Goal: Find contact information: Find contact information

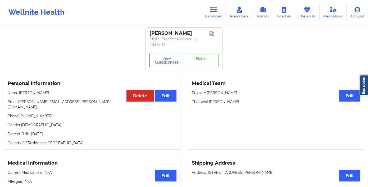
click at [311, 13] on link "Therapists" at bounding box center [307, 12] width 25 height 17
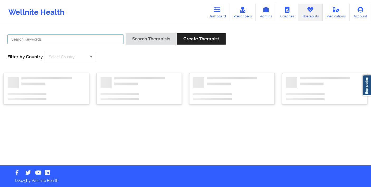
click at [91, 38] on input "text" at bounding box center [65, 39] width 117 height 10
type input "abena"
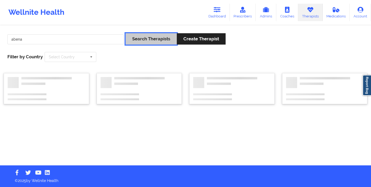
click at [149, 33] on button "Search Therapists" at bounding box center [151, 38] width 51 height 11
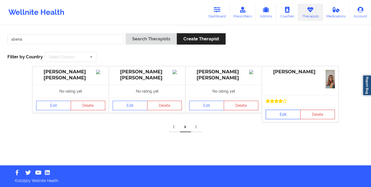
click at [276, 116] on link "Edit" at bounding box center [283, 115] width 35 height 10
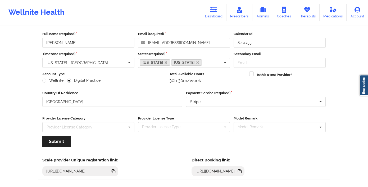
scroll to position [49, 0]
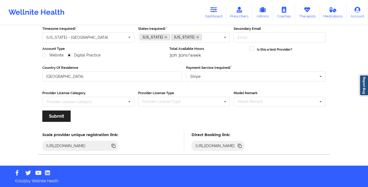
click at [241, 146] on icon at bounding box center [240, 146] width 3 height 3
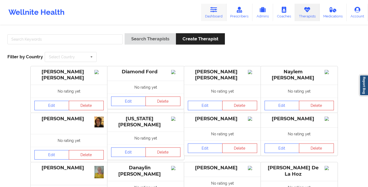
click at [208, 12] on link "Dashboard" at bounding box center [213, 12] width 25 height 17
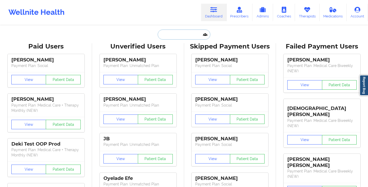
click at [182, 36] on input "text" at bounding box center [183, 35] width 52 height 10
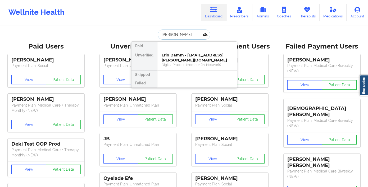
type input "[PERSON_NAME]"
click at [178, 60] on div "[PERSON_NAME] - [EMAIL_ADDRESS][DOMAIN_NAME]" at bounding box center [196, 58] width 71 height 10
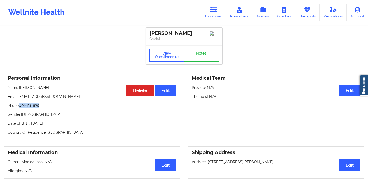
drag, startPoint x: 29, startPoint y: 105, endPoint x: 21, endPoint y: 108, distance: 8.5
click at [21, 108] on p "Phone: [PHONE_NUMBER]" at bounding box center [92, 105] width 169 height 5
copy p "4016511628"
click at [211, 10] on icon at bounding box center [213, 10] width 7 height 6
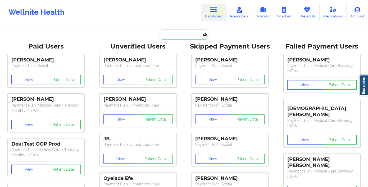
click at [176, 33] on input "text" at bounding box center [183, 35] width 52 height 10
paste input "[PERSON_NAME] Artists"
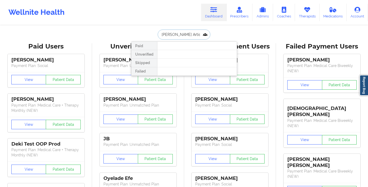
type input "[PERSON_NAME] Artist"
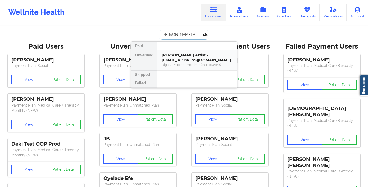
click at [187, 62] on div "[PERSON_NAME] Artist - [EMAIL_ADDRESS][DOMAIN_NAME]" at bounding box center [196, 58] width 71 height 10
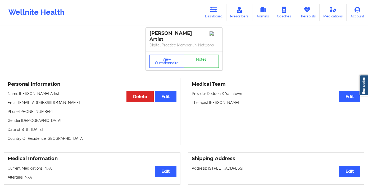
click at [189, 32] on div "[PERSON_NAME] Artist" at bounding box center [183, 36] width 69 height 12
drag, startPoint x: 37, startPoint y: 112, endPoint x: 21, endPoint y: 112, distance: 15.9
click at [21, 112] on p "Phone: [PHONE_NUMBER]" at bounding box center [92, 111] width 169 height 5
copy p "[PHONE_NUMBER]"
